Goal: Obtain resource: Download file/media

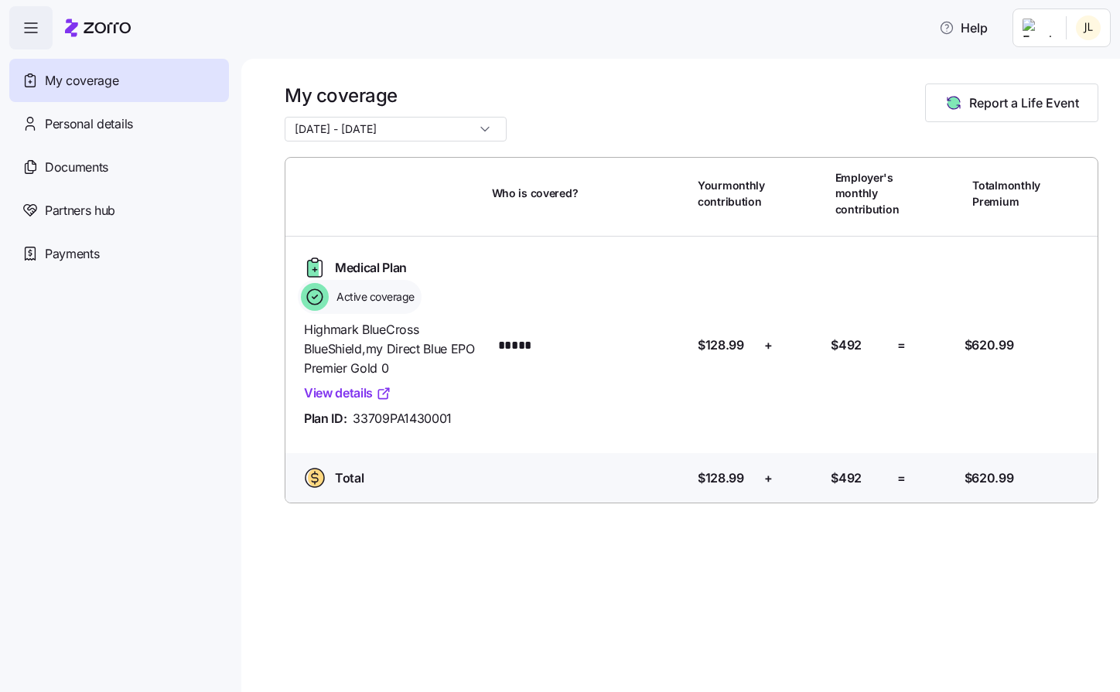
click at [1081, 36] on html "Help My coverage Personal details Documents Partners hub Payments My coverage […" at bounding box center [560, 341] width 1120 height 683
click at [1062, 72] on div "Admin view" at bounding box center [1036, 69] width 80 height 17
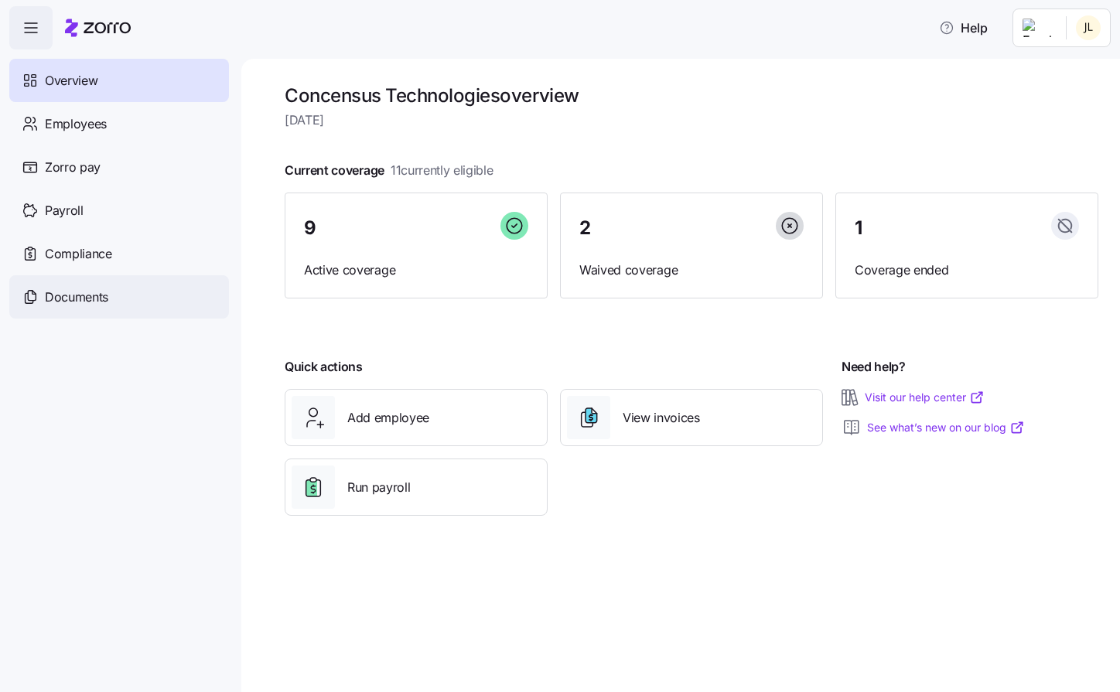
click at [74, 304] on span "Documents" at bounding box center [76, 297] width 63 height 19
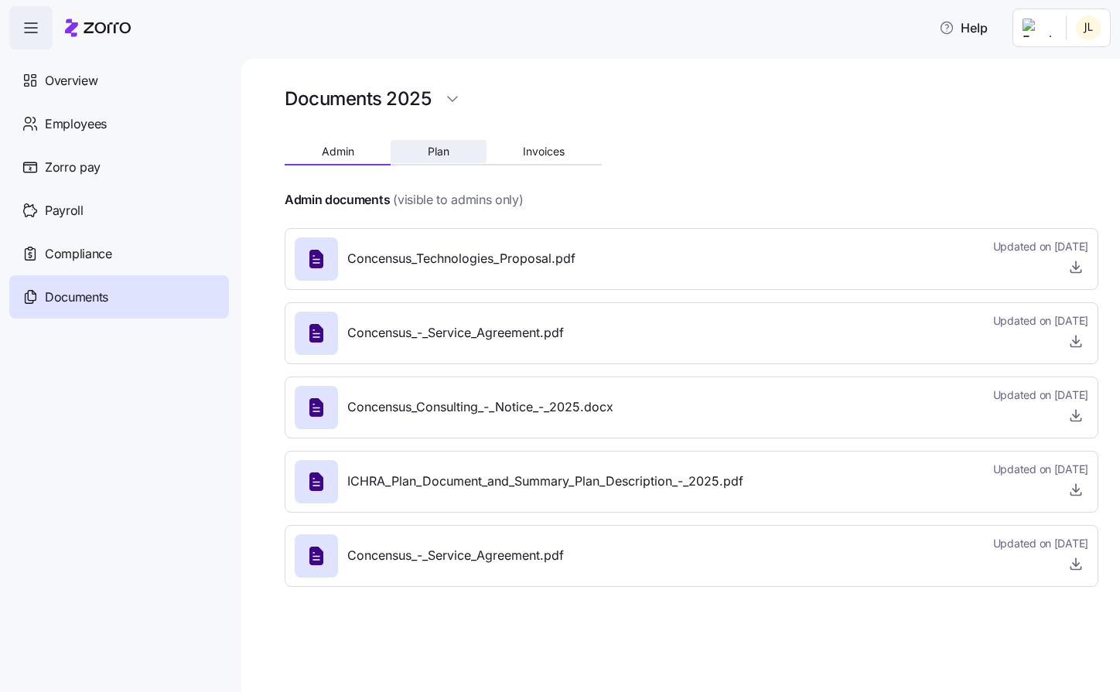
click at [436, 154] on span "Plan" at bounding box center [439, 151] width 22 height 11
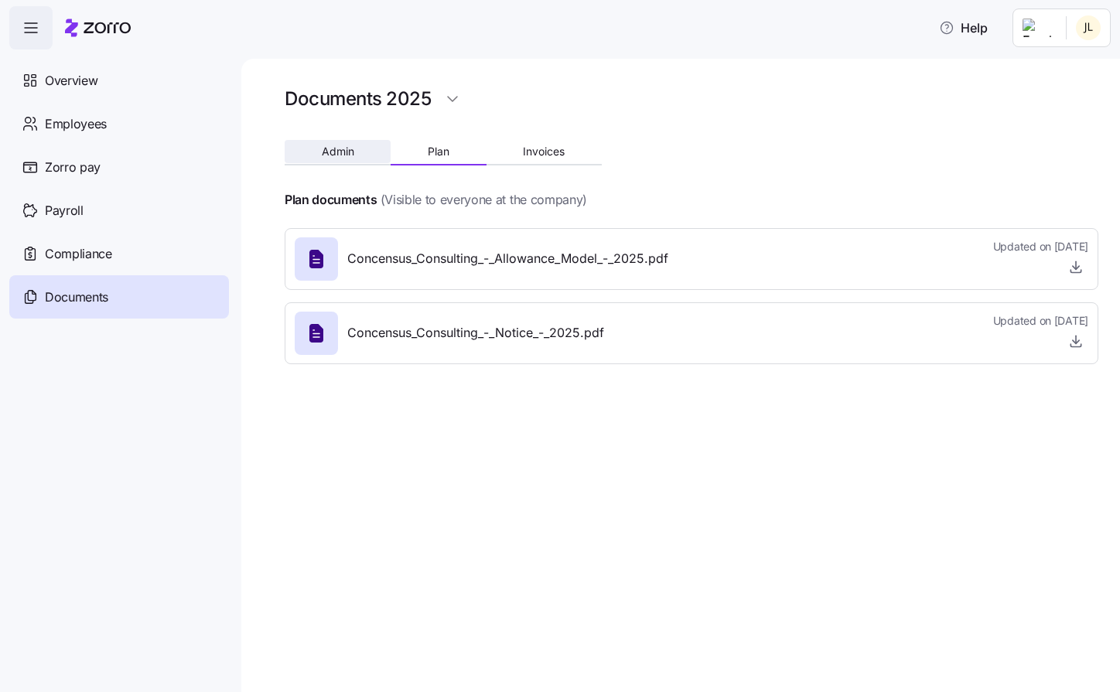
click at [354, 152] on button "Admin" at bounding box center [338, 151] width 106 height 23
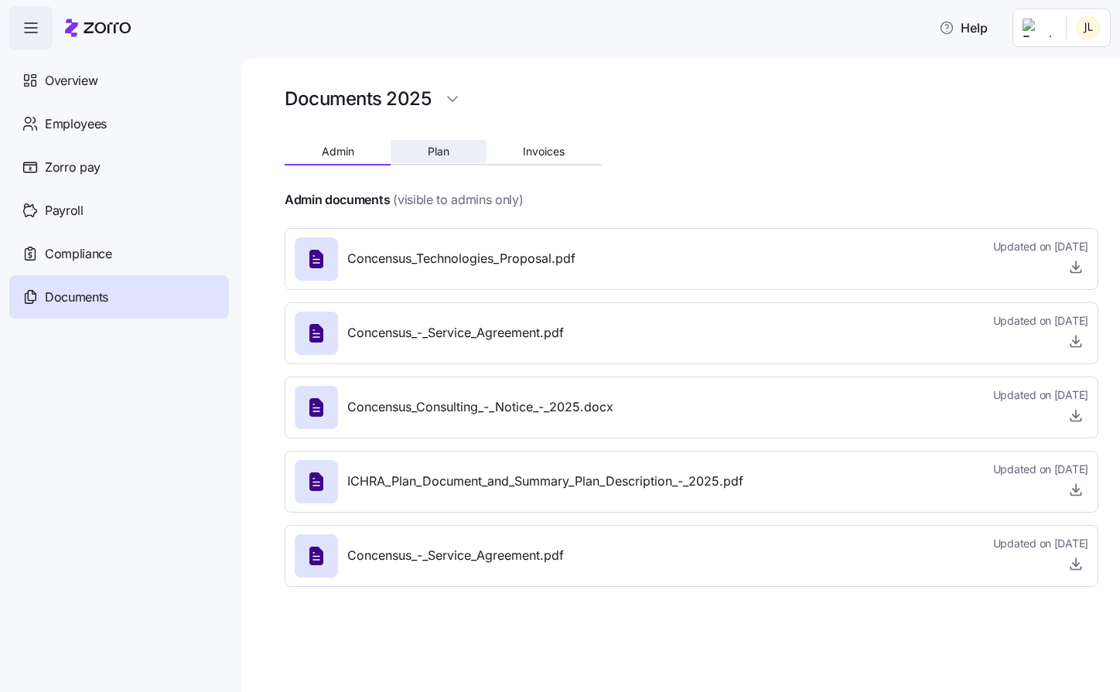
click at [439, 154] on span "Plan" at bounding box center [439, 151] width 22 height 11
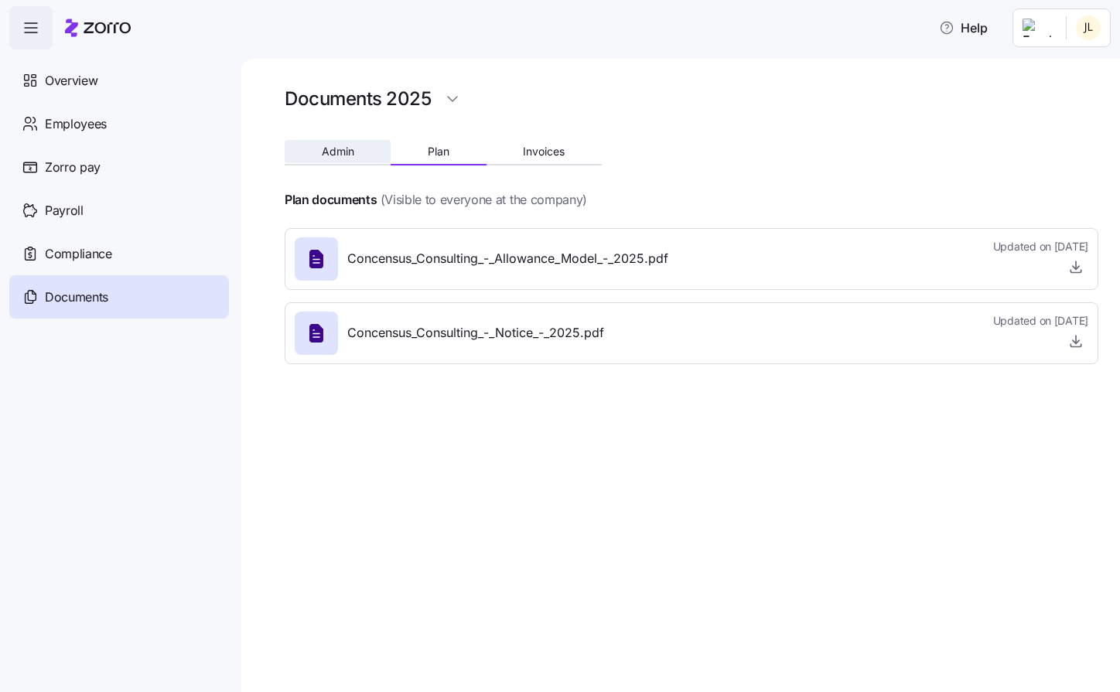
click at [341, 152] on span "Admin" at bounding box center [338, 151] width 32 height 11
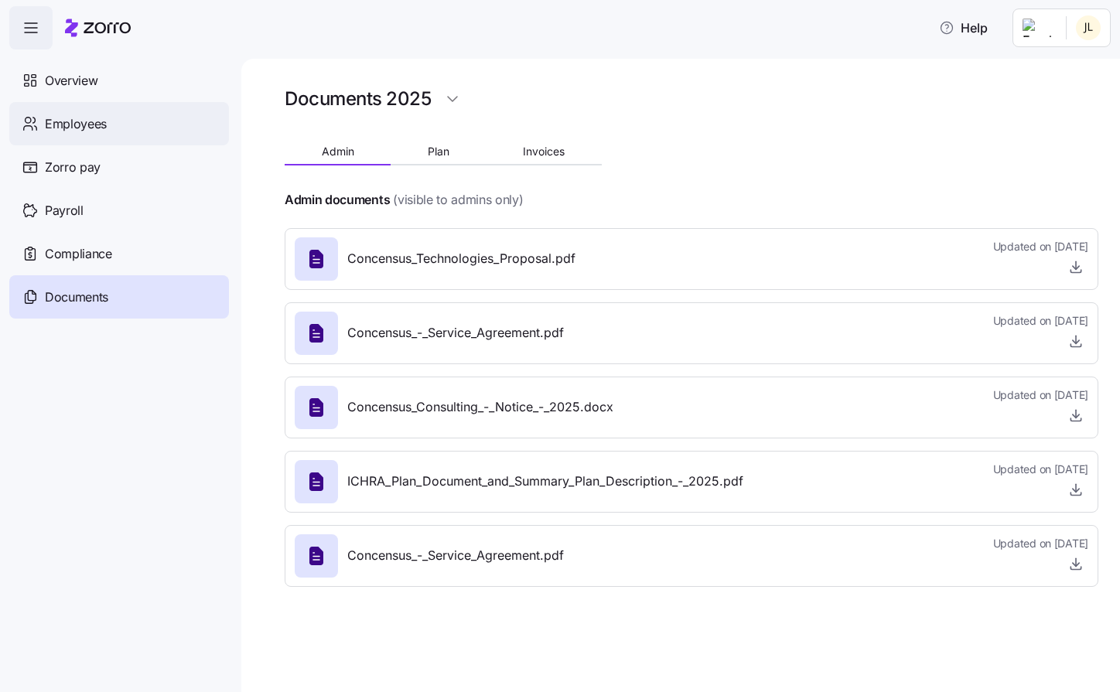
click at [57, 125] on span "Employees" at bounding box center [76, 123] width 62 height 19
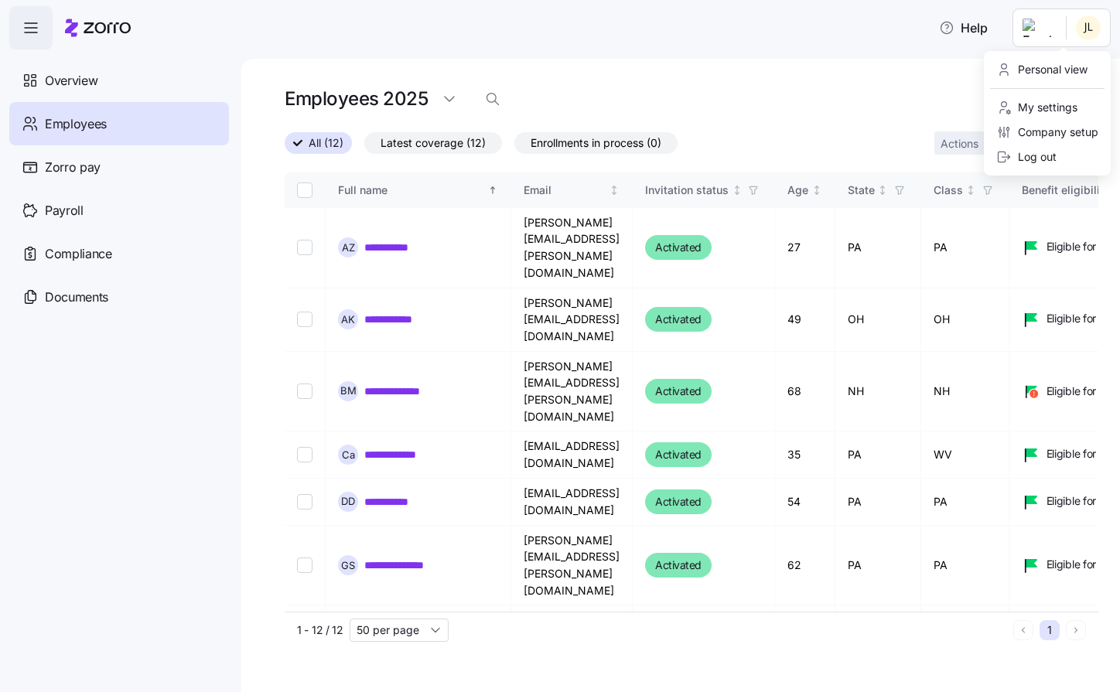
click at [1084, 35] on html "**********" at bounding box center [560, 341] width 1120 height 683
click at [1049, 73] on div "Personal view" at bounding box center [1041, 69] width 91 height 17
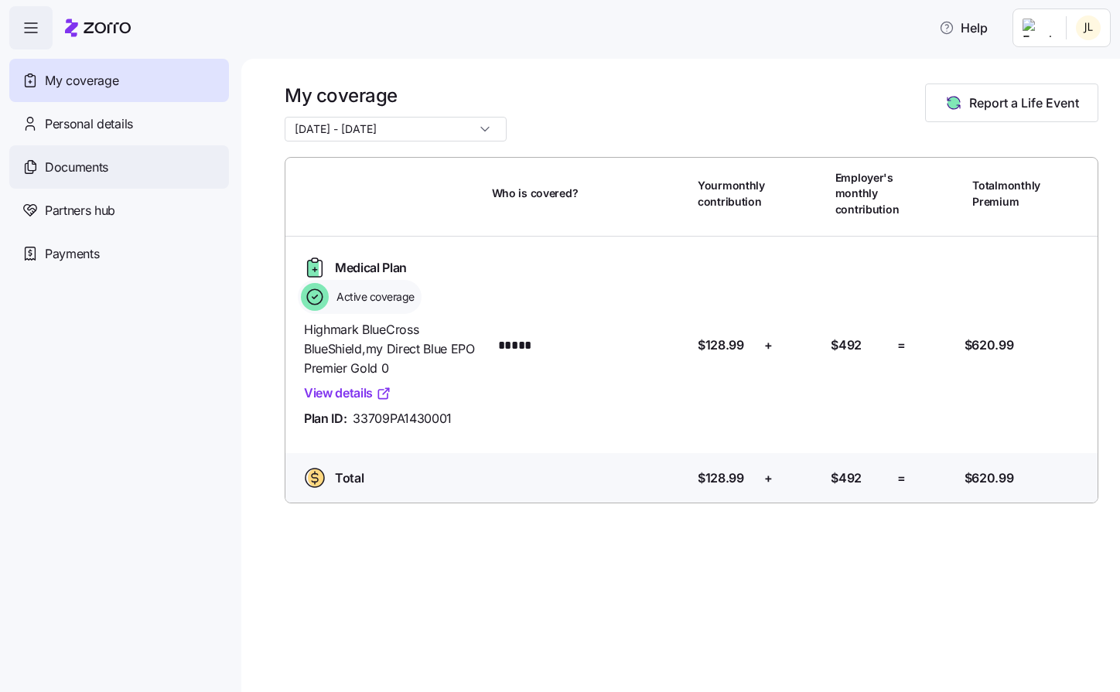
click at [87, 168] on span "Documents" at bounding box center [76, 167] width 63 height 19
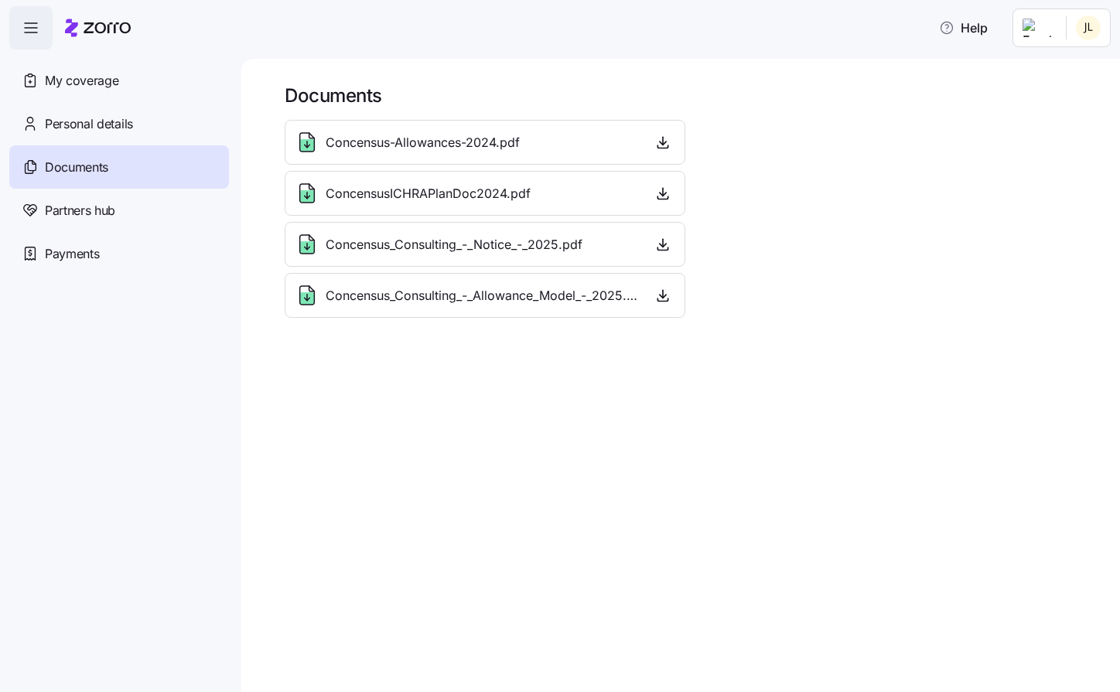
click at [415, 294] on span "Concensus_Consulting_-_Allowance_Model_-_2025.pdf" at bounding box center [482, 295] width 313 height 19
click at [666, 301] on icon "button" at bounding box center [663, 300] width 10 height 2
click at [664, 247] on icon "button" at bounding box center [662, 244] width 15 height 15
click at [82, 214] on span "Partners hub" at bounding box center [80, 210] width 70 height 19
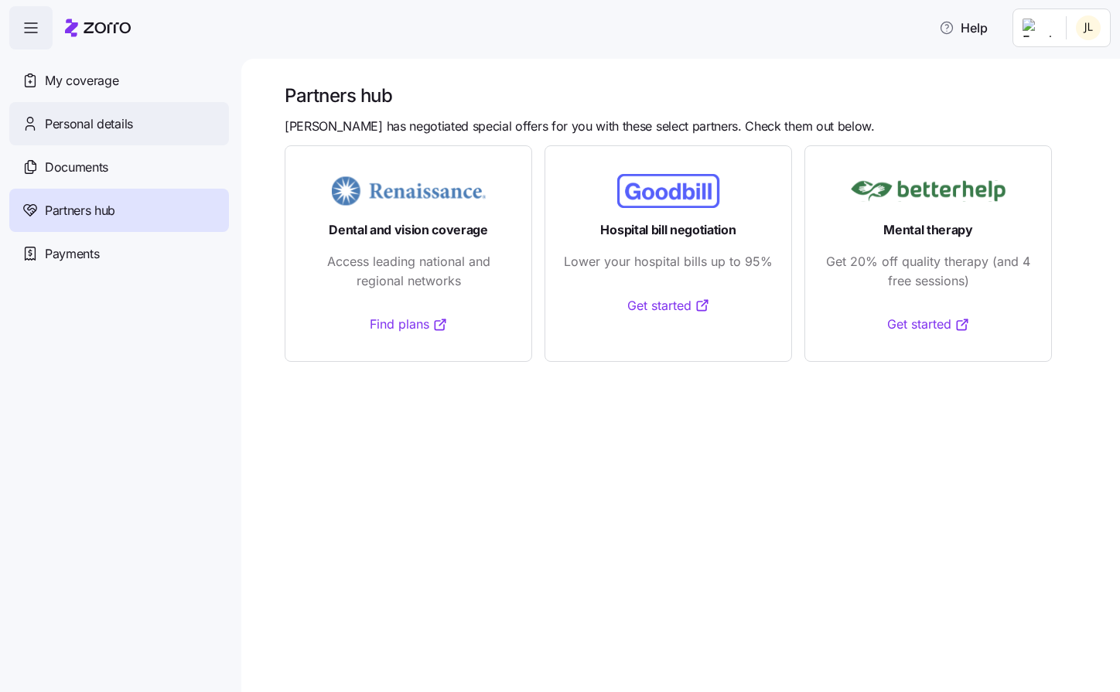
click at [69, 131] on span "Personal details" at bounding box center [89, 123] width 88 height 19
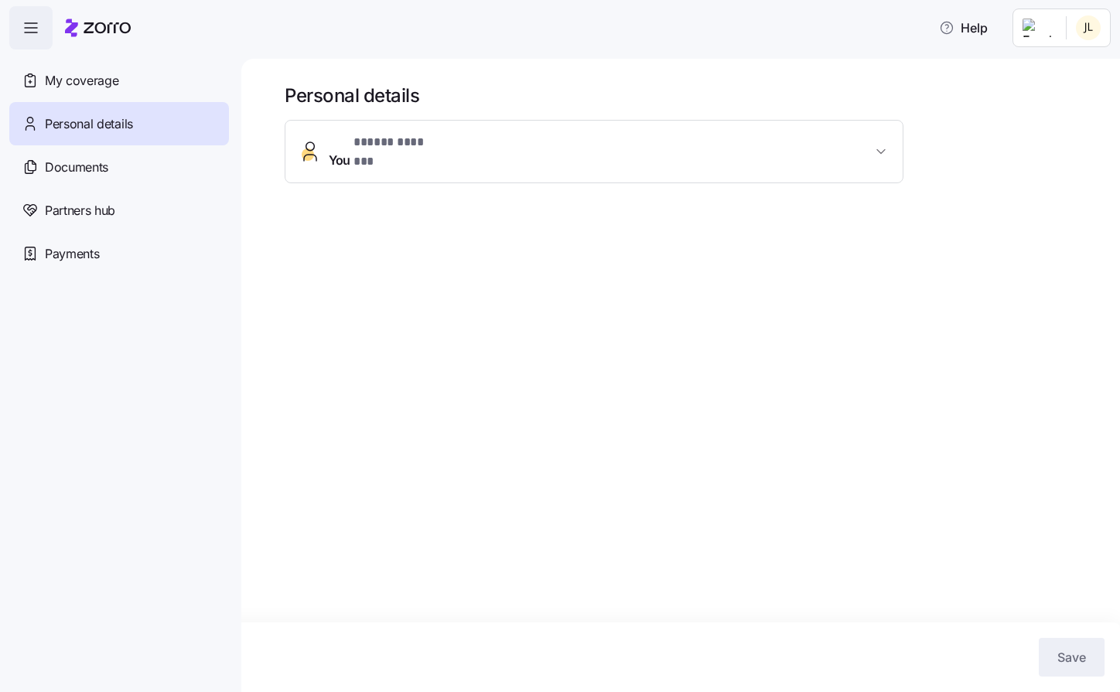
click at [711, 149] on span "You * ***** ******* *" at bounding box center [600, 151] width 543 height 37
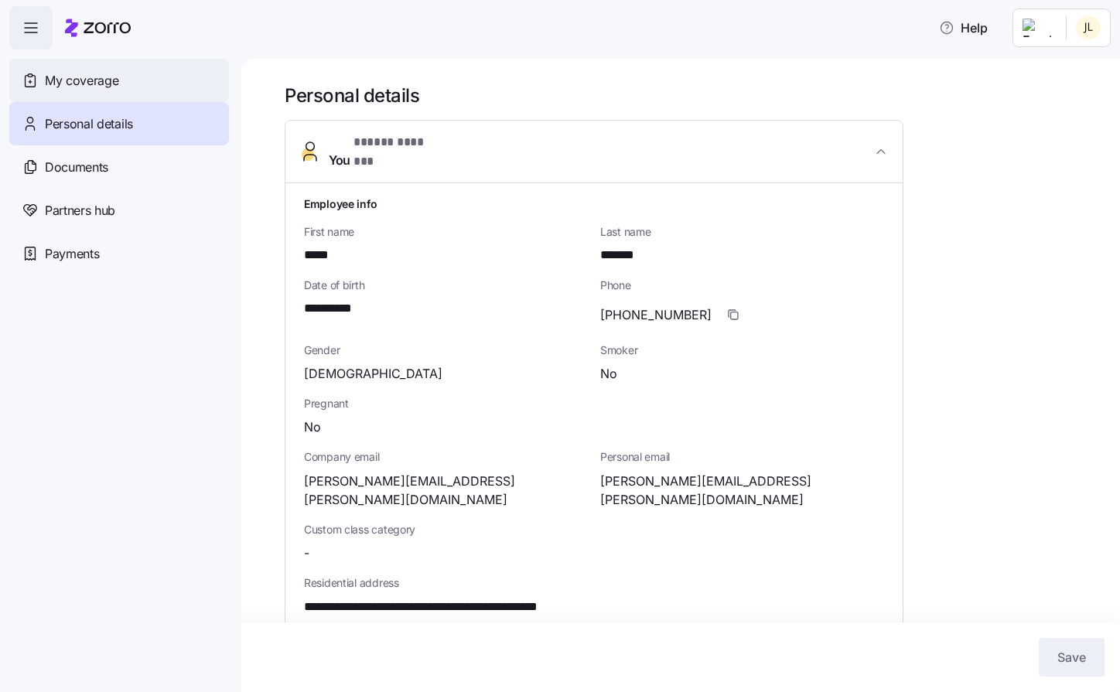
click at [78, 77] on span "My coverage" at bounding box center [81, 80] width 73 height 19
